Goal: Find contact information: Find contact information

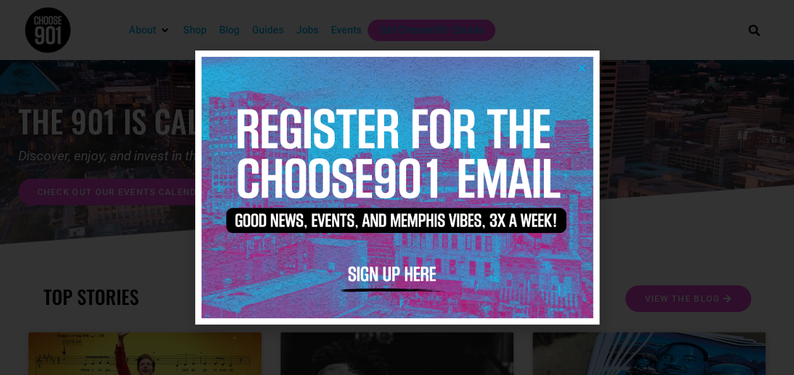
click at [583, 66] on icon "Close" at bounding box center [581, 67] width 9 height 9
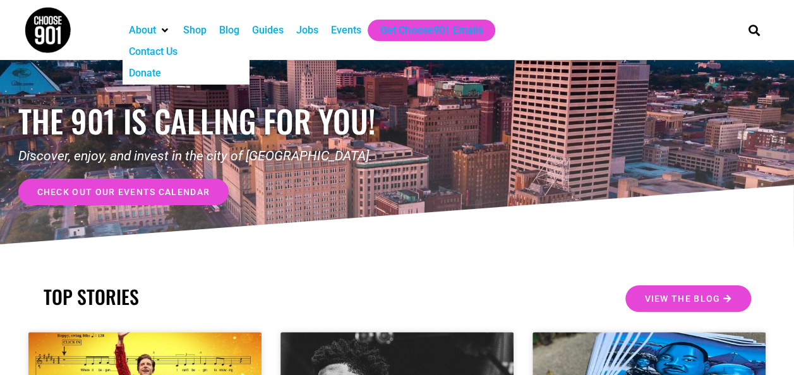
click at [157, 51] on div "Contact Us" at bounding box center [153, 51] width 49 height 15
